Goal: Transaction & Acquisition: Purchase product/service

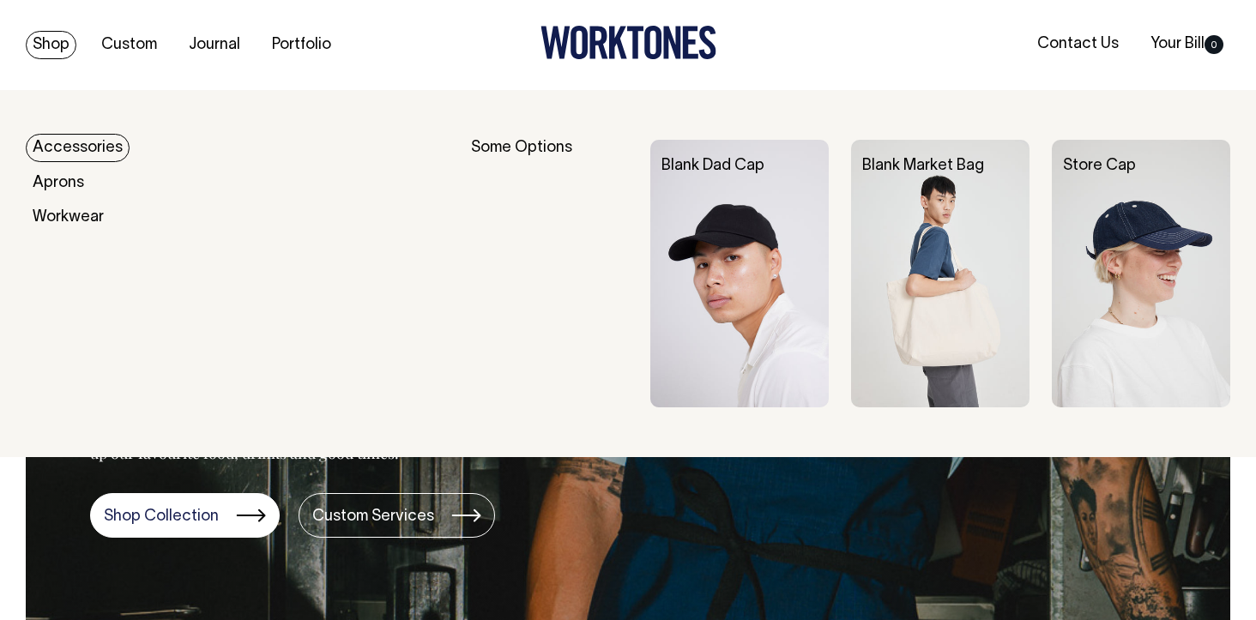
click at [39, 47] on link "Shop" at bounding box center [51, 45] width 51 height 28
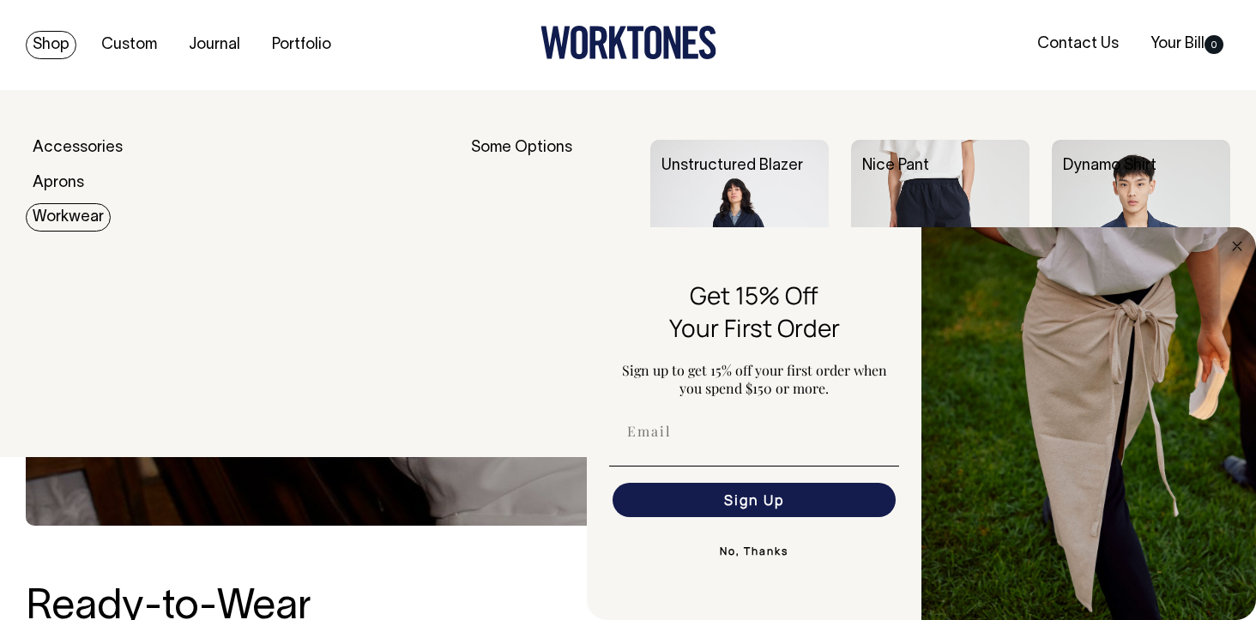
click at [91, 214] on link "Workwear" at bounding box center [68, 217] width 85 height 28
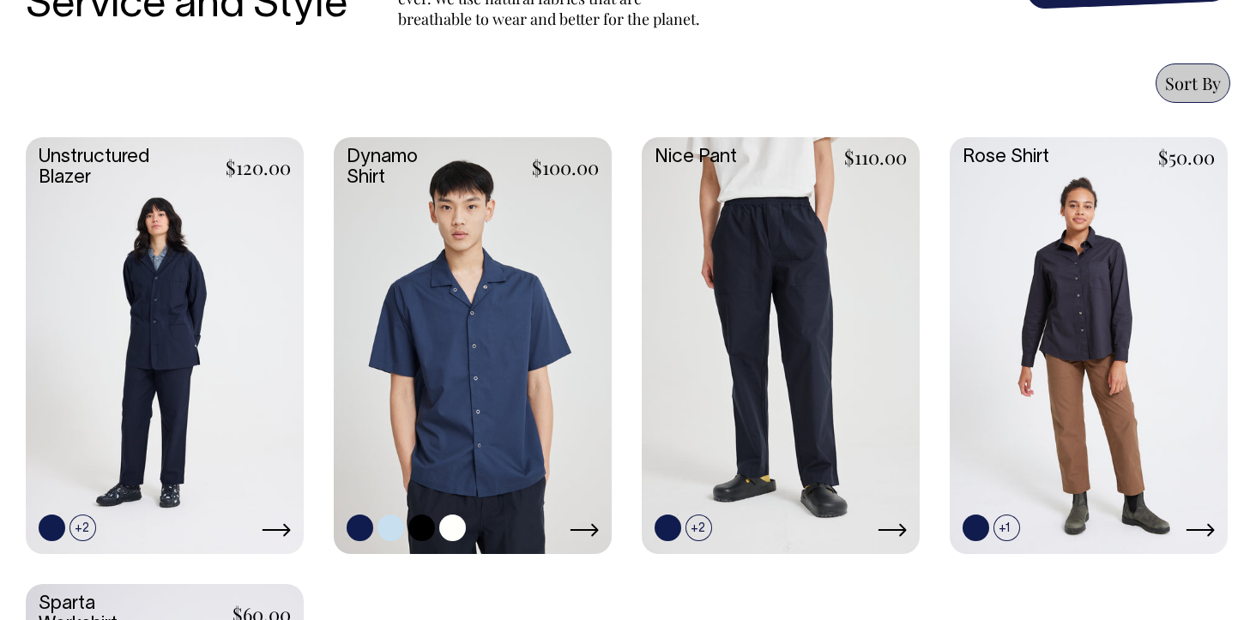
scroll to position [692, 0]
click at [462, 339] on link at bounding box center [473, 343] width 278 height 413
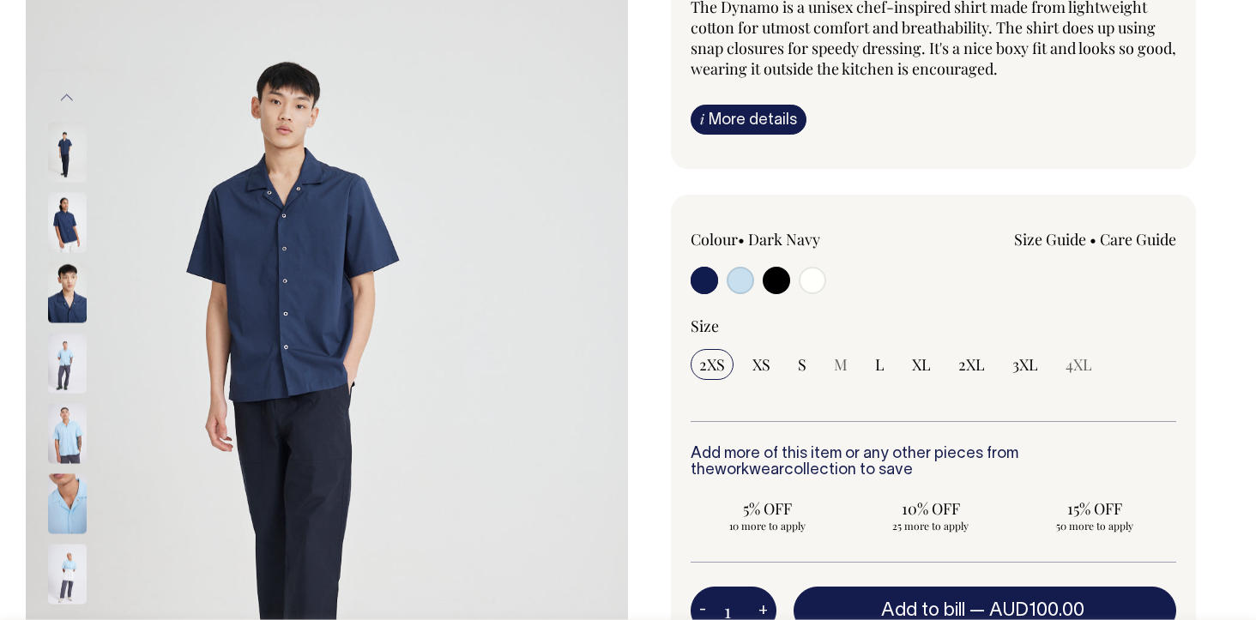
scroll to position [179, 0]
click at [64, 226] on img at bounding box center [67, 221] width 39 height 60
